Goal: Transaction & Acquisition: Purchase product/service

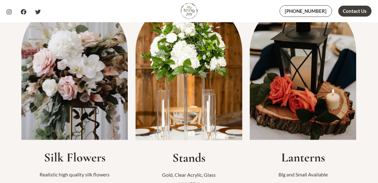
scroll to position [182, 0]
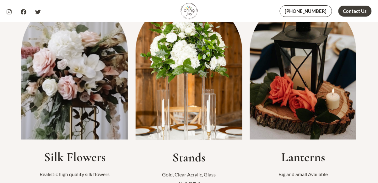
click at [87, 98] on img at bounding box center [74, 69] width 107 height 141
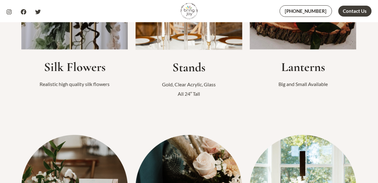
scroll to position [273, 0]
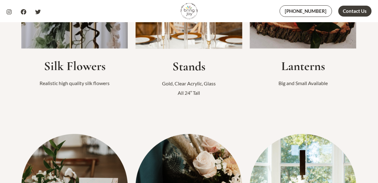
click at [75, 66] on h2 "Silk Flowers" at bounding box center [74, 66] width 107 height 15
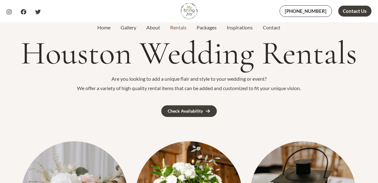
scroll to position [0, 0]
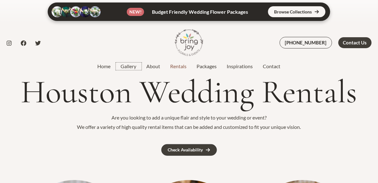
click at [123, 68] on link "Gallery" at bounding box center [129, 67] width 26 height 8
click at [208, 69] on link "Packages" at bounding box center [207, 67] width 30 height 8
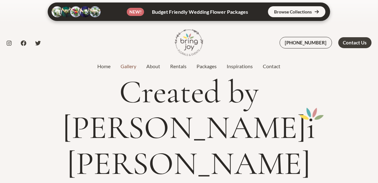
click at [287, 13] on link at bounding box center [189, 12] width 282 height 18
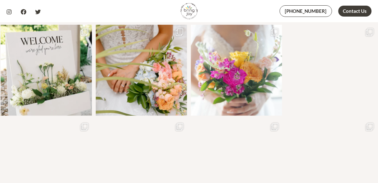
scroll to position [490, 0]
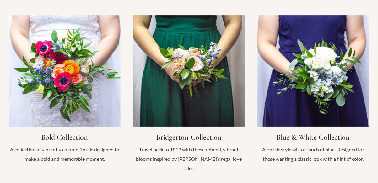
scroll to position [456, 0]
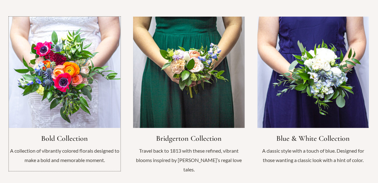
click at [71, 92] on link "Infobox Link" at bounding box center [65, 94] width 112 height 155
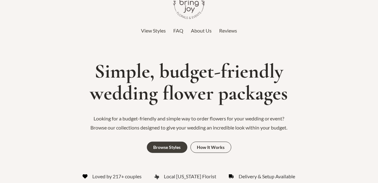
scroll to position [0, 0]
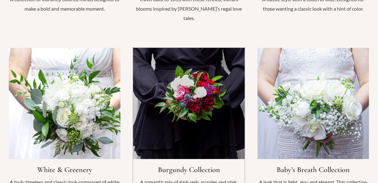
click at [192, 113] on link "Infobox Link" at bounding box center [189, 125] width 112 height 155
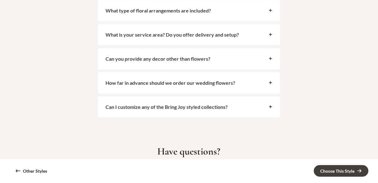
scroll to position [1435, 0]
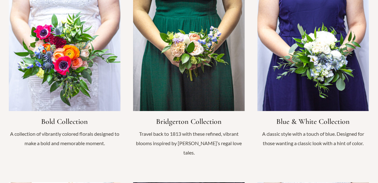
scroll to position [473, 0]
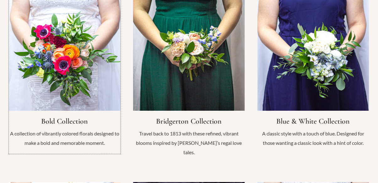
click at [74, 82] on link "Infobox Link" at bounding box center [65, 76] width 112 height 155
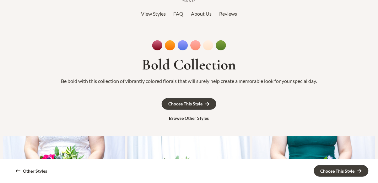
scroll to position [35, 0]
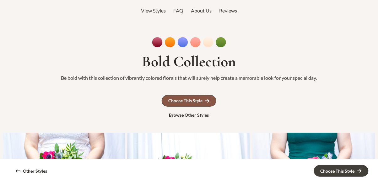
click at [188, 100] on div "Choose This Style" at bounding box center [185, 101] width 34 height 4
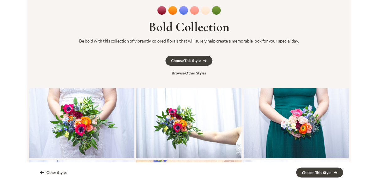
scroll to position [65, 0]
